Goal: Information Seeking & Learning: Understand process/instructions

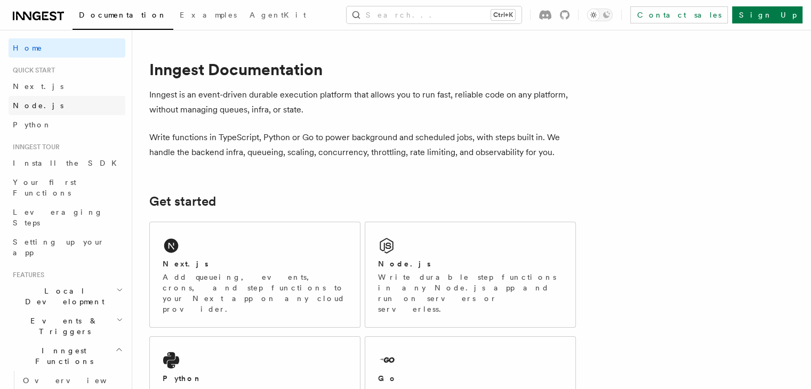
click at [35, 106] on span "Node.js" at bounding box center [38, 105] width 51 height 9
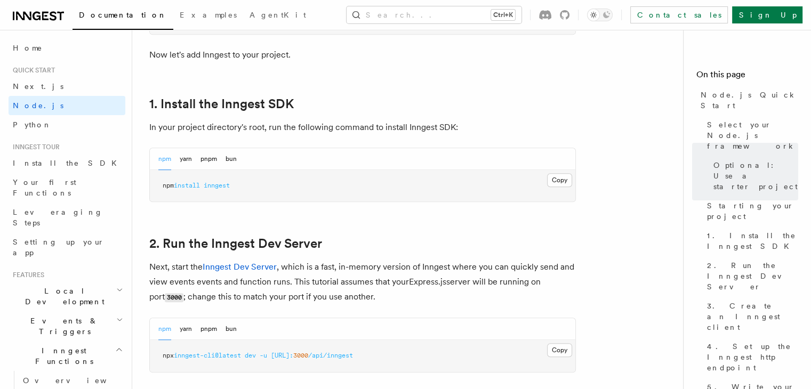
scroll to position [639, 0]
click at [553, 179] on button "Copy Copied" at bounding box center [559, 180] width 25 height 14
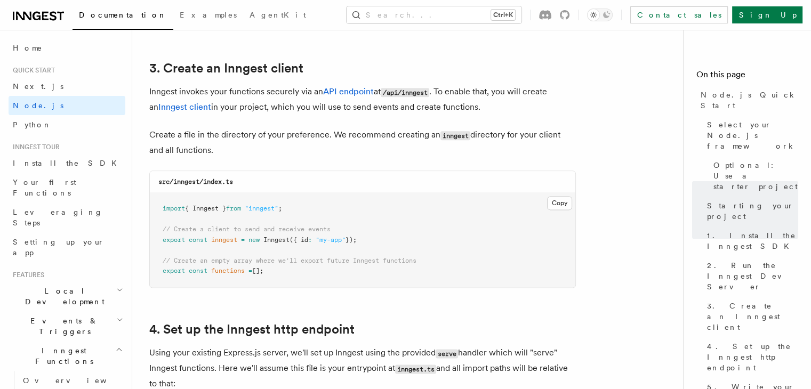
scroll to position [1341, 0]
click at [264, 212] on span ""inngest"" at bounding box center [262, 207] width 34 height 7
copy code "import { Inngest } from "inngest" ;"
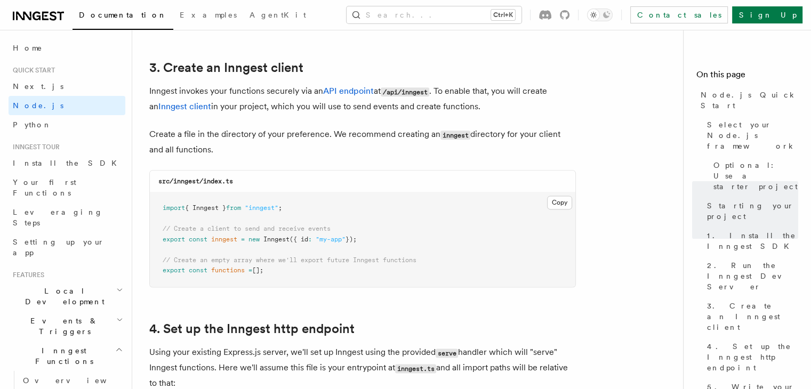
click at [339, 241] on span ""my-app"" at bounding box center [330, 239] width 30 height 7
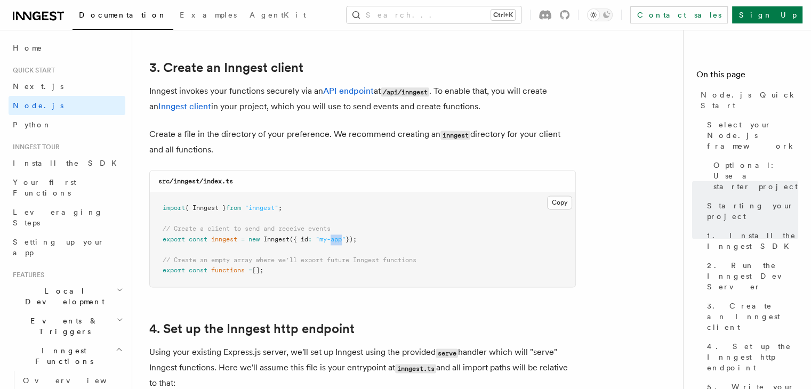
click at [339, 241] on span ""my-app"" at bounding box center [330, 239] width 30 height 7
click at [245, 270] on span "functions" at bounding box center [228, 269] width 34 height 7
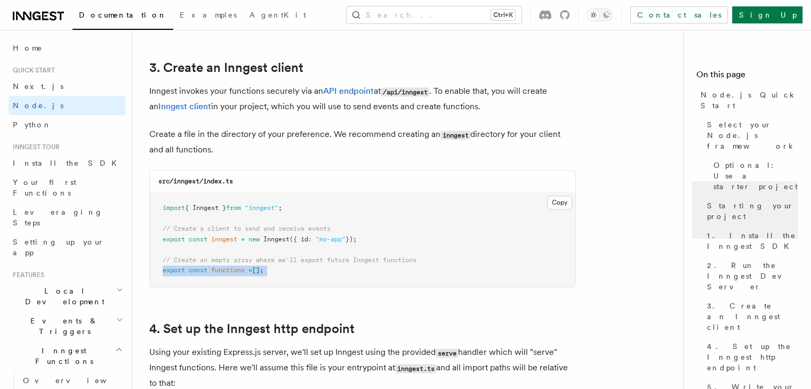
click at [245, 270] on span "functions" at bounding box center [228, 269] width 34 height 7
copy article "export const functions = [];"
click at [258, 270] on span "[];" at bounding box center [257, 269] width 11 height 7
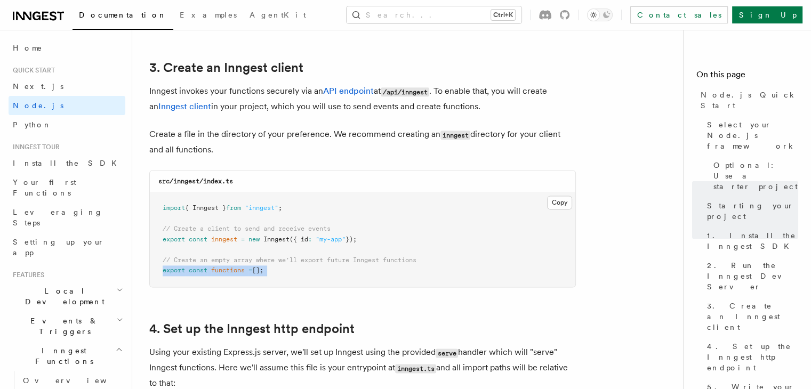
click at [258, 270] on span "[];" at bounding box center [257, 269] width 11 height 7
copy article "export const functions = [];"
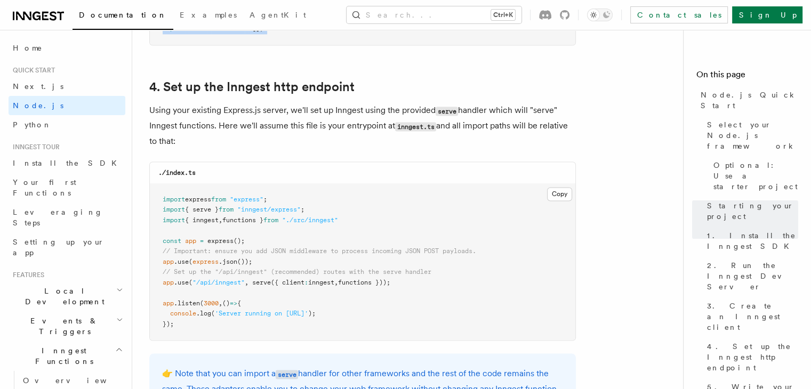
scroll to position [1582, 0]
click at [292, 286] on span "({ client" at bounding box center [288, 283] width 34 height 7
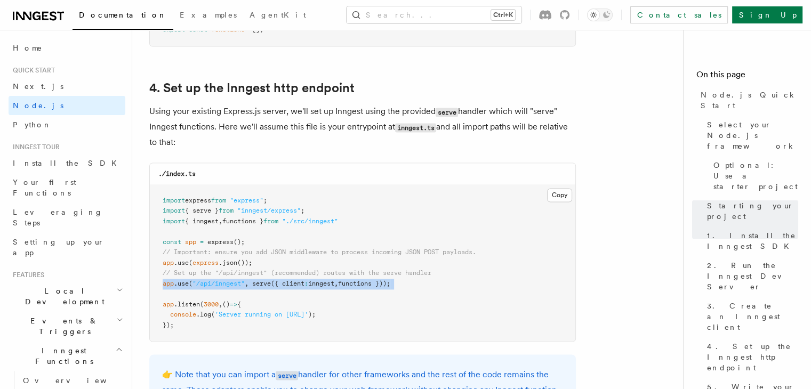
click at [292, 286] on span "({ client" at bounding box center [288, 283] width 34 height 7
copy code "app .use ( "/api/inngest" , serve ({ client : inngest , functions }));"
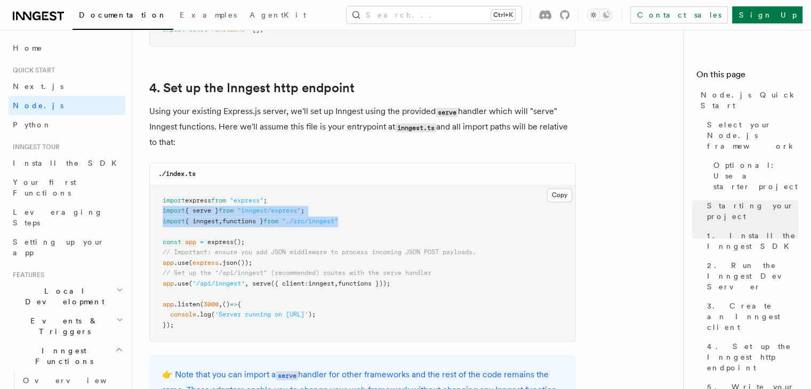
drag, startPoint x: 358, startPoint y: 222, endPoint x: 156, endPoint y: 213, distance: 202.7
click at [156, 213] on pre "import express from "express" ; import { serve } from "inngest/express" ; impor…" at bounding box center [362, 263] width 425 height 157
copy code "import { serve } from "inngest/express" ; import { inngest , functions } from "…"
